Goal: Information Seeking & Learning: Learn about a topic

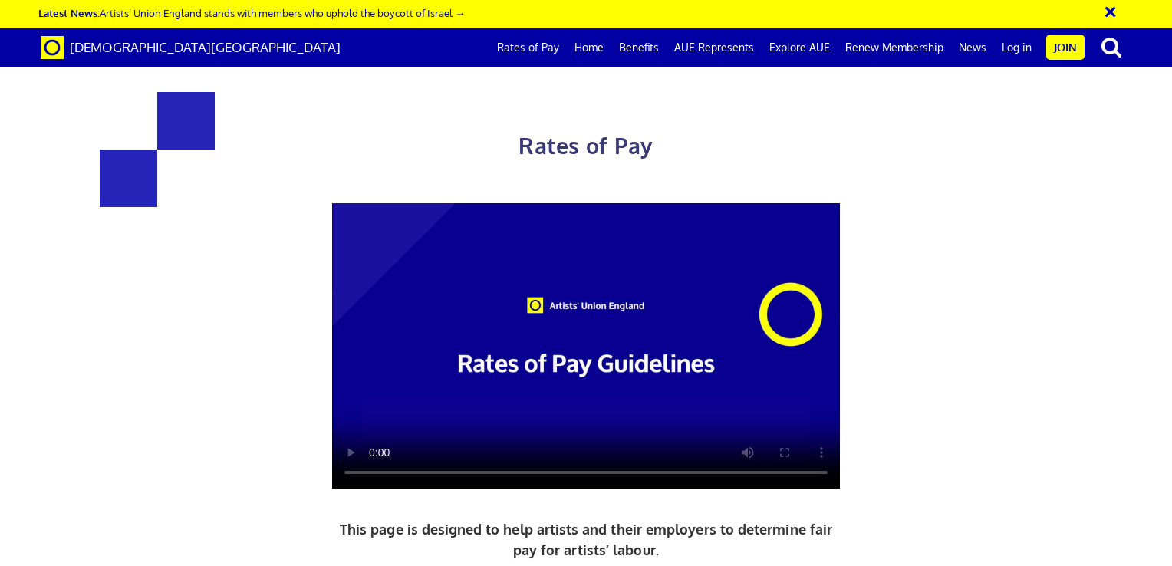
scroll to position [3282, 0]
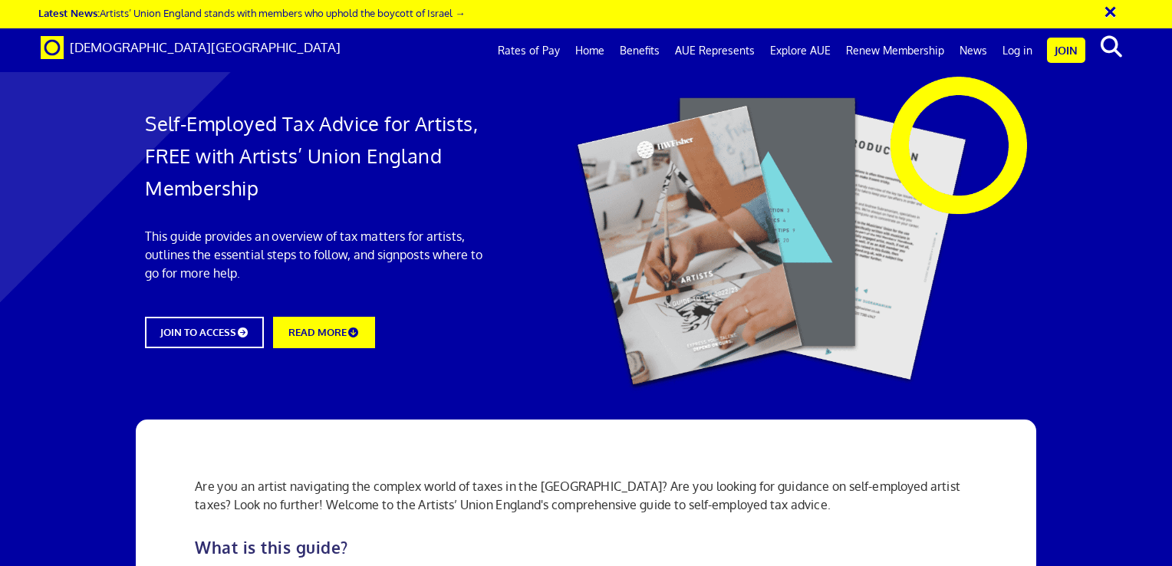
scroll to position [1303, 0]
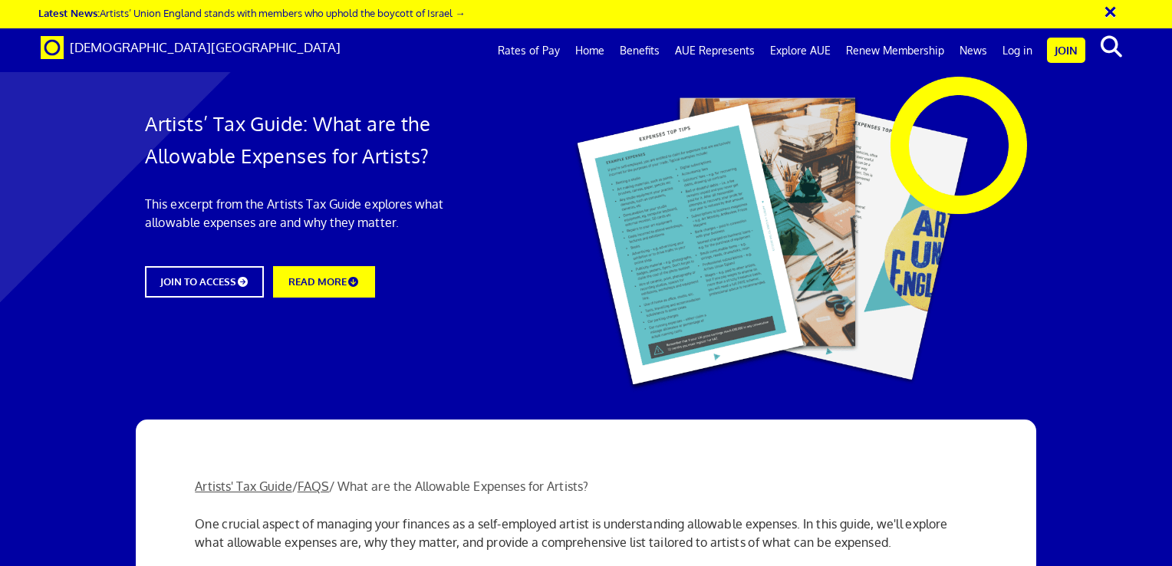
scroll to position [2129, 0]
